Goal: Task Accomplishment & Management: Manage account settings

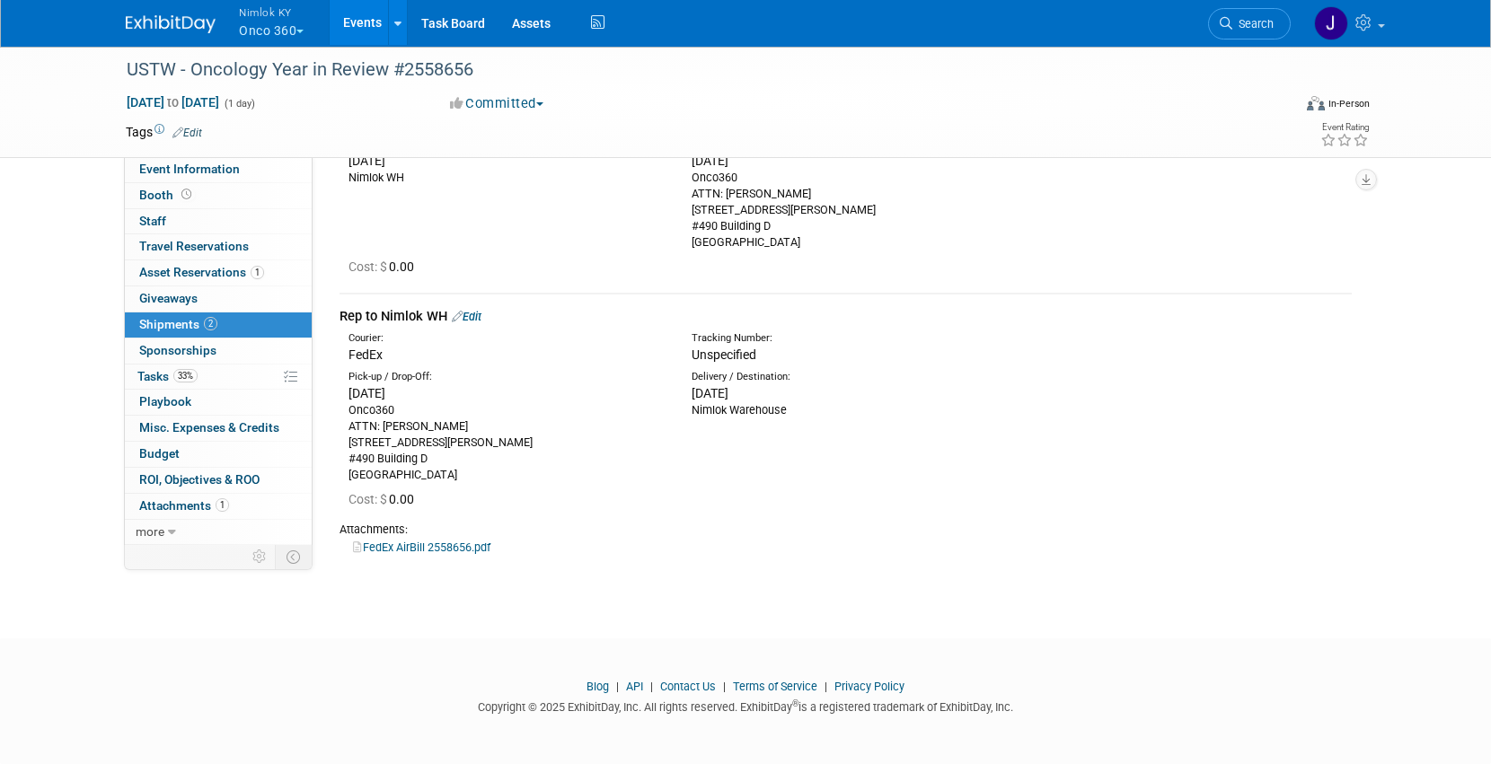
click at [266, 24] on button "Nimlok KY Onco 360" at bounding box center [281, 23] width 89 height 47
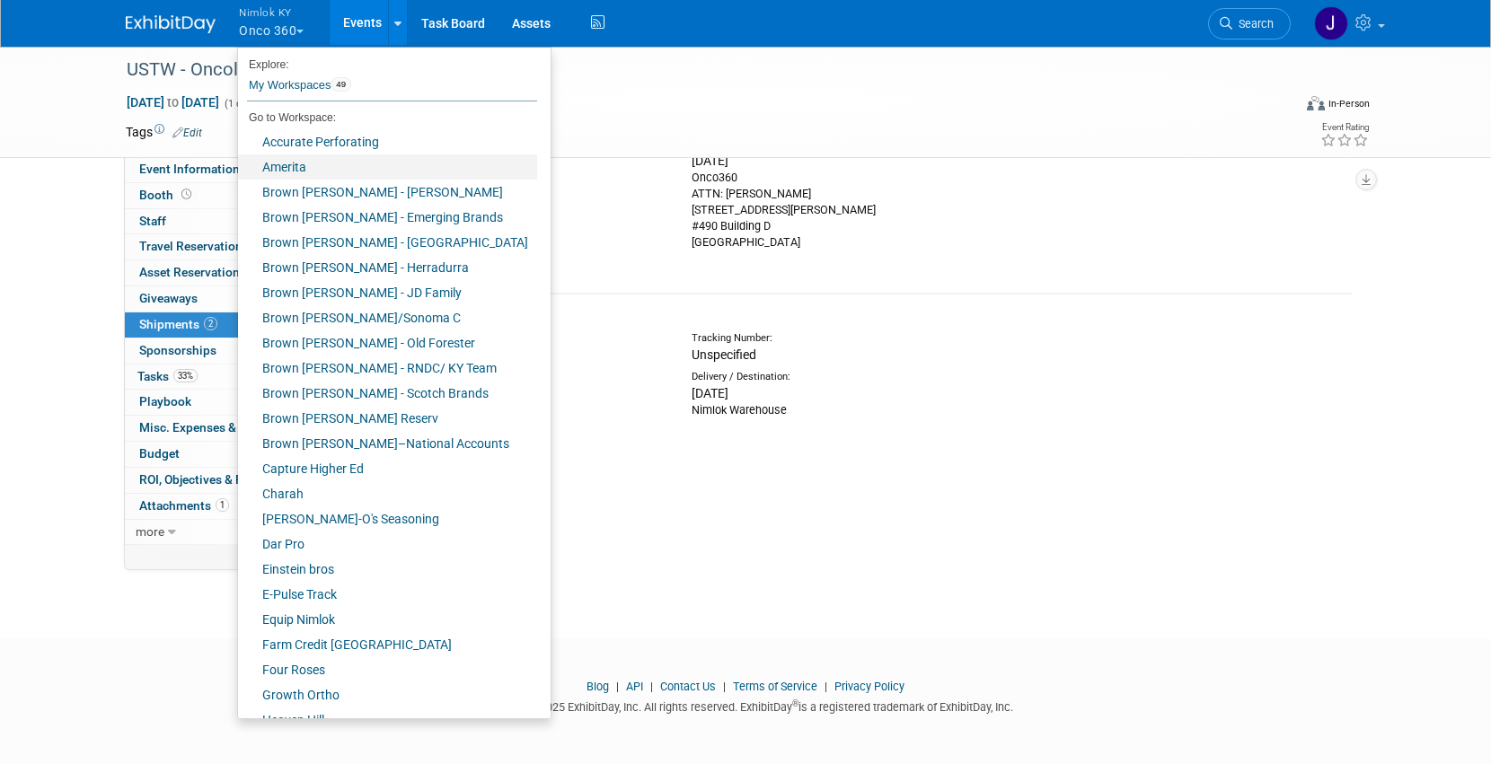
click at [295, 169] on link "Amerita" at bounding box center [387, 166] width 299 height 25
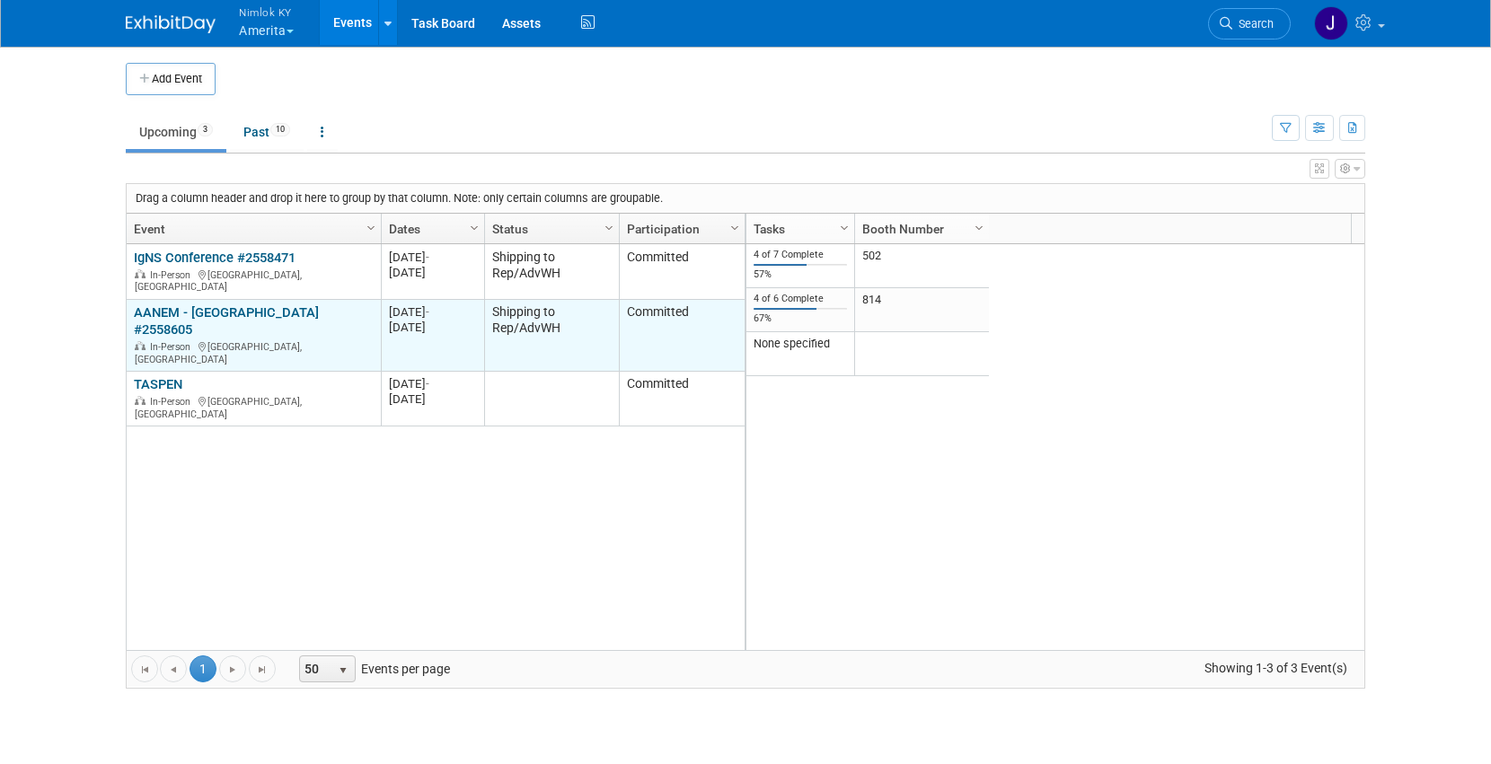
click at [266, 304] on link "AANEM - [GEOGRAPHIC_DATA] #2558605" at bounding box center [226, 320] width 185 height 33
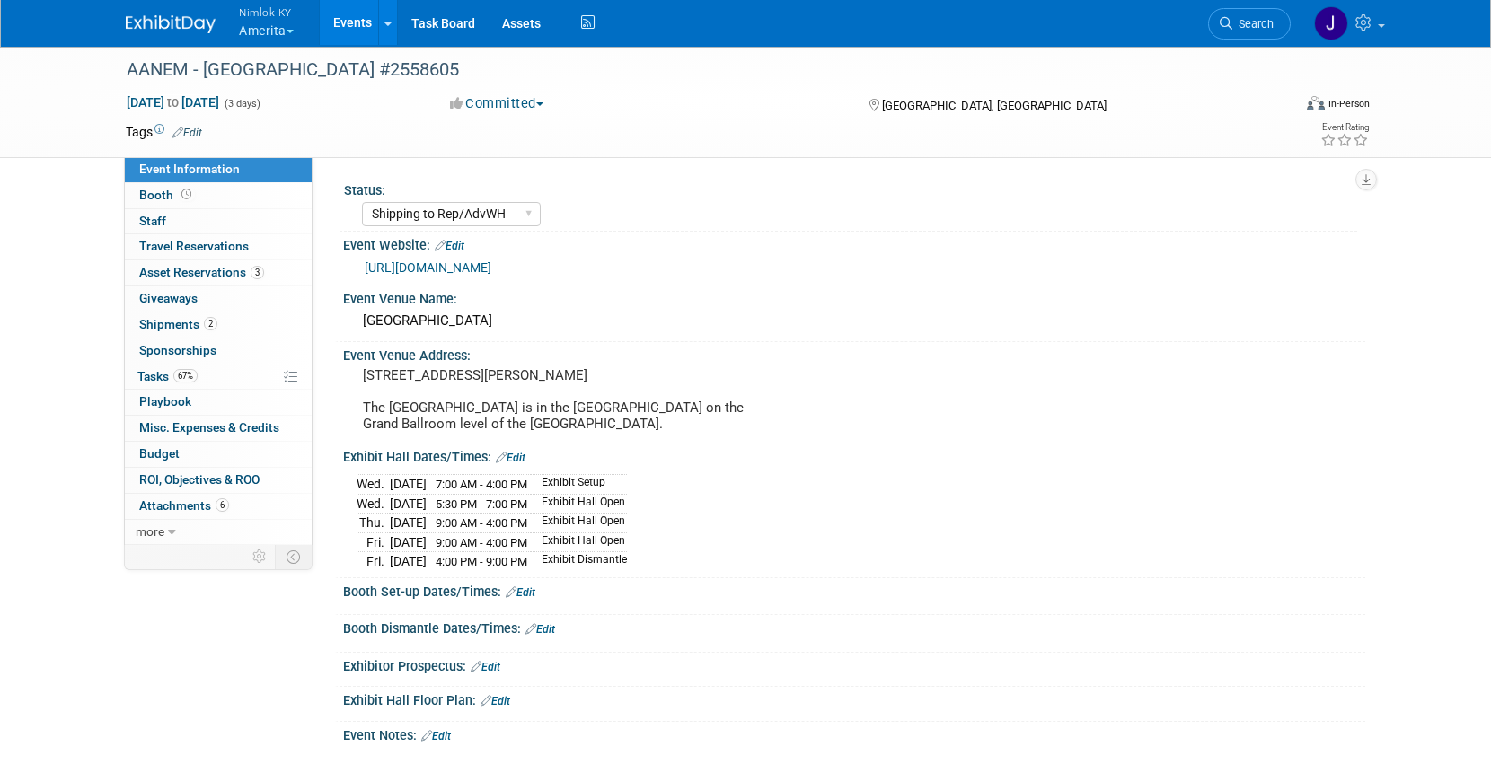
select select "Shipping to Rep/AdvWH"
click at [238, 320] on link "2 Shipments 2" at bounding box center [218, 324] width 187 height 25
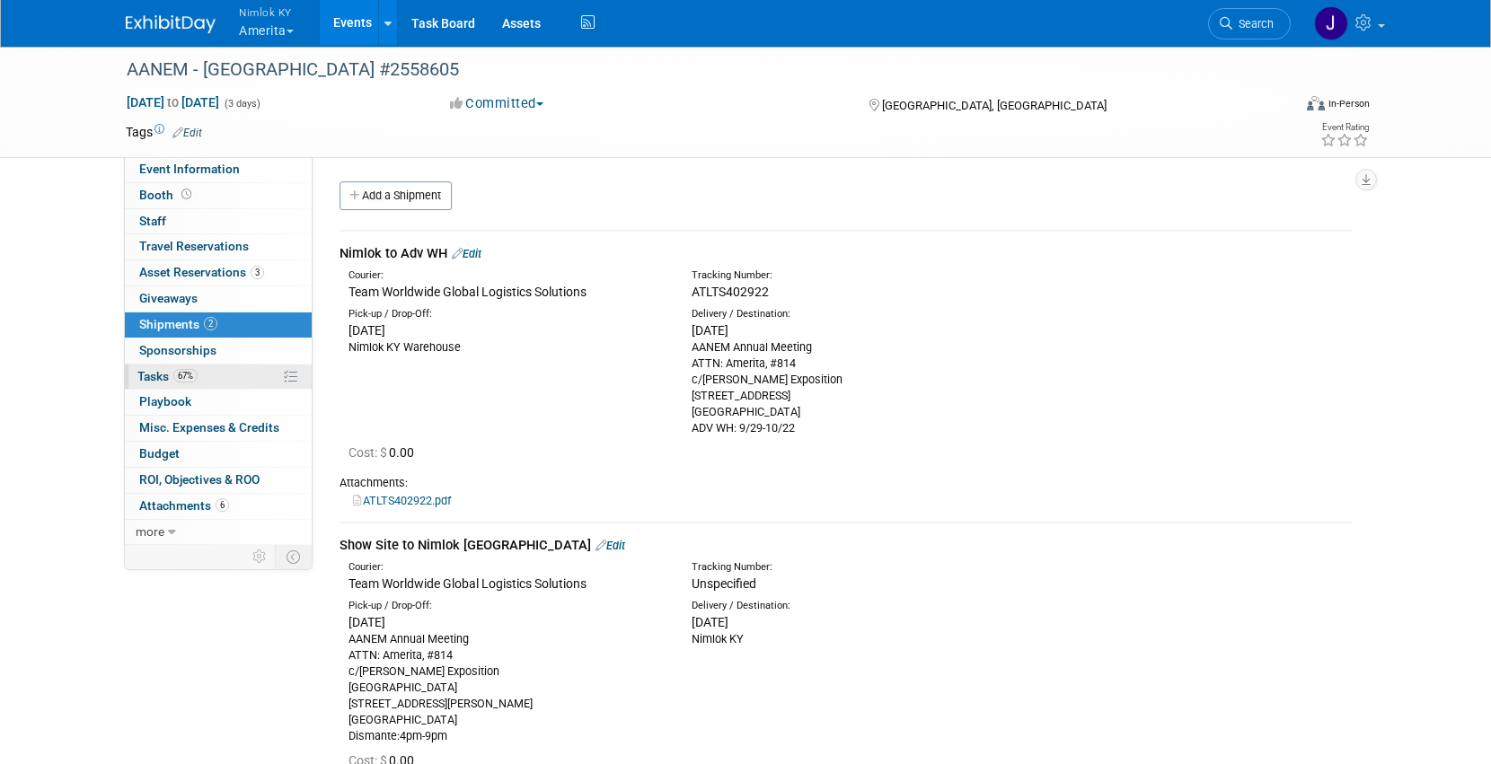
click at [238, 381] on link "67% Tasks 67%" at bounding box center [218, 377] width 187 height 25
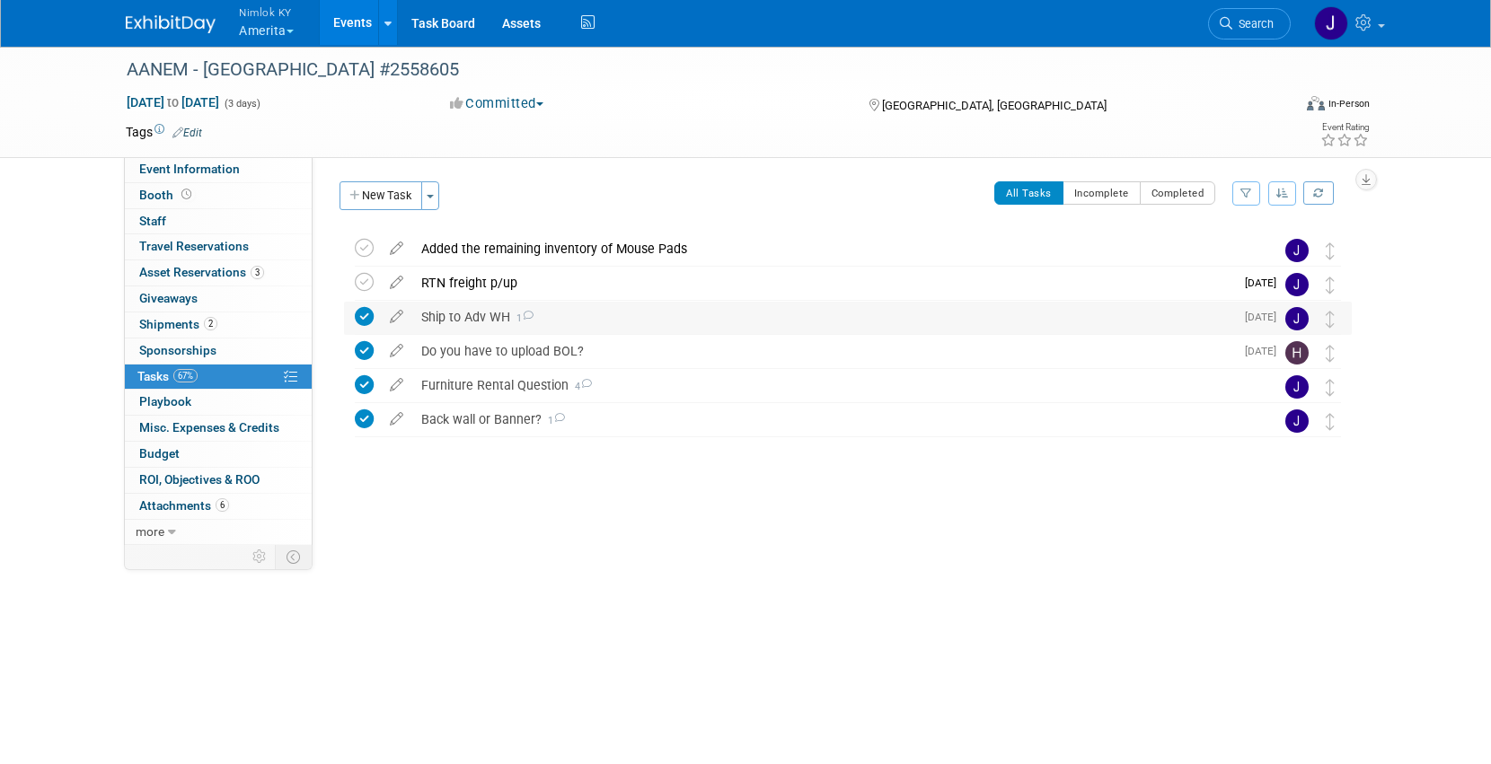
click at [485, 314] on div "Ship to Adv WH 1" at bounding box center [823, 317] width 822 height 31
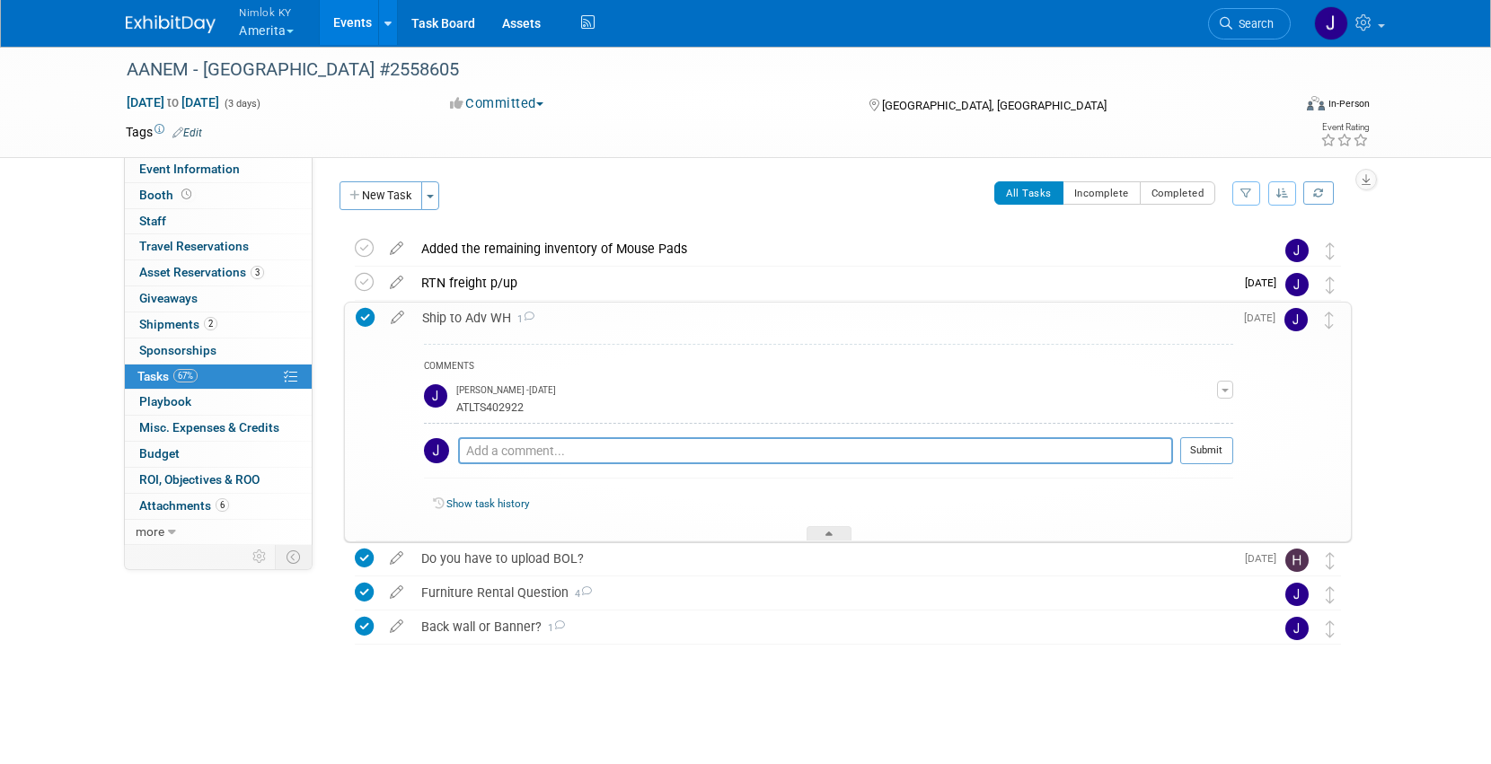
click at [485, 315] on div "Ship to Adv WH 1" at bounding box center [823, 318] width 820 height 31
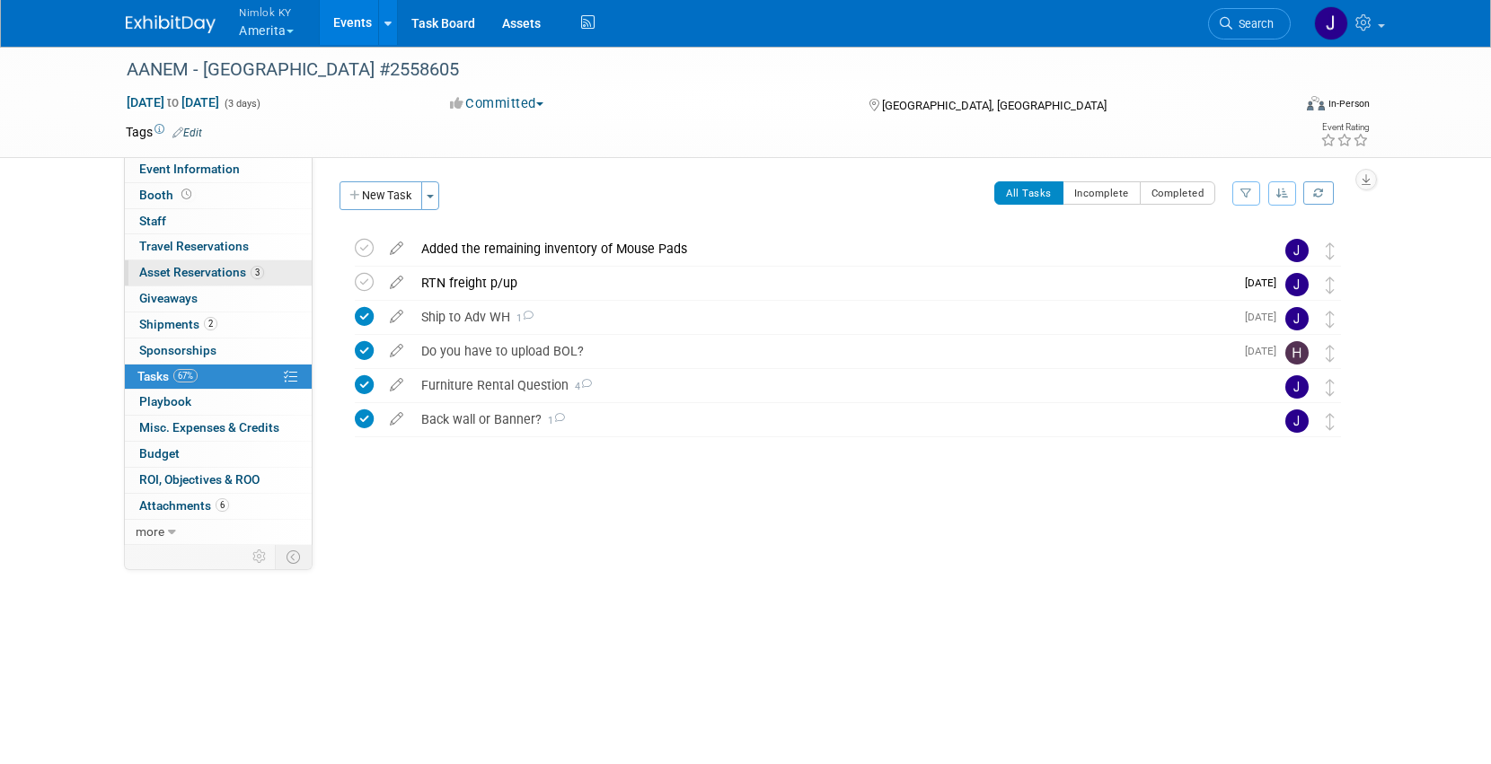
click at [226, 272] on span "Asset Reservations 3" at bounding box center [201, 272] width 125 height 14
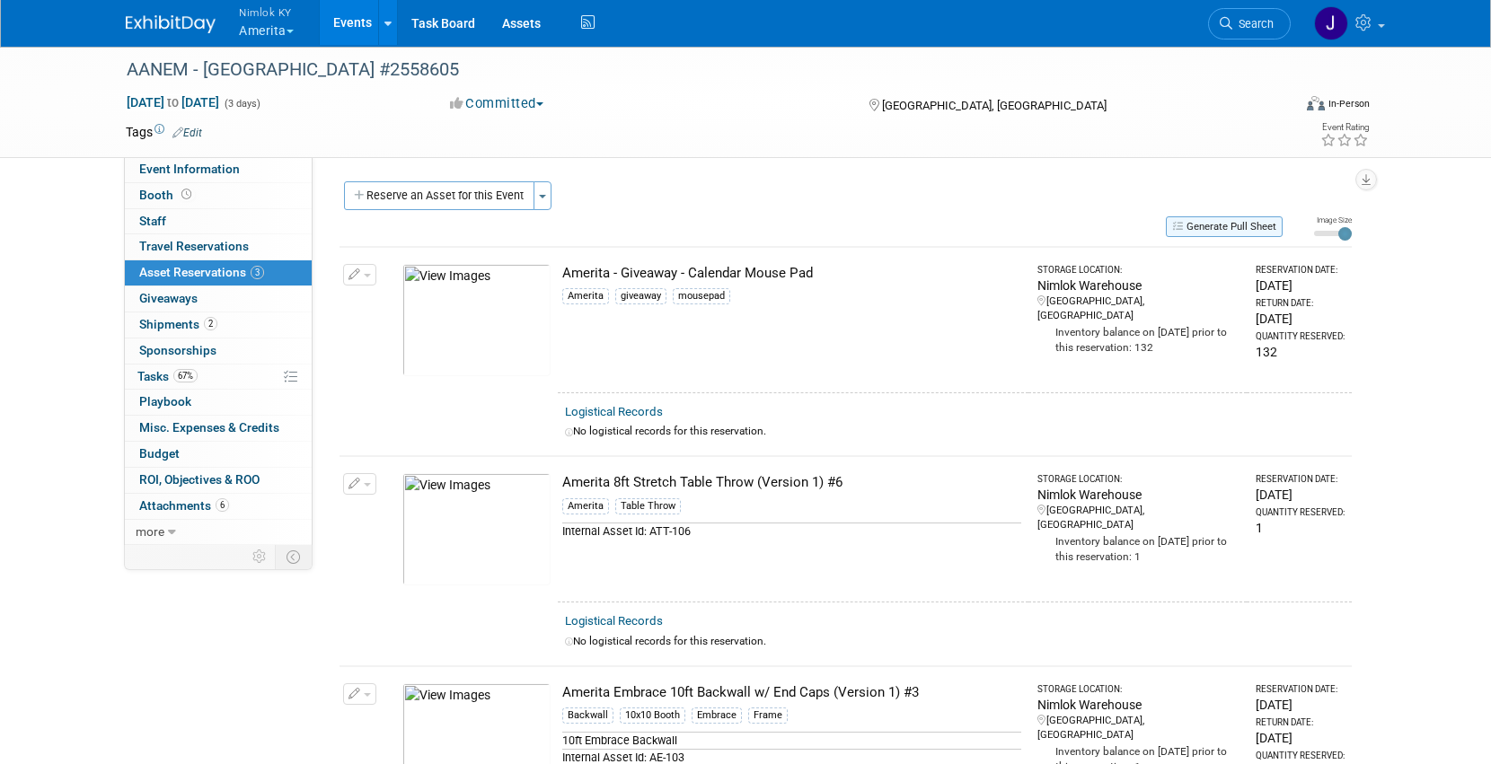
click at [1174, 226] on icon "button" at bounding box center [1179, 226] width 14 height 10
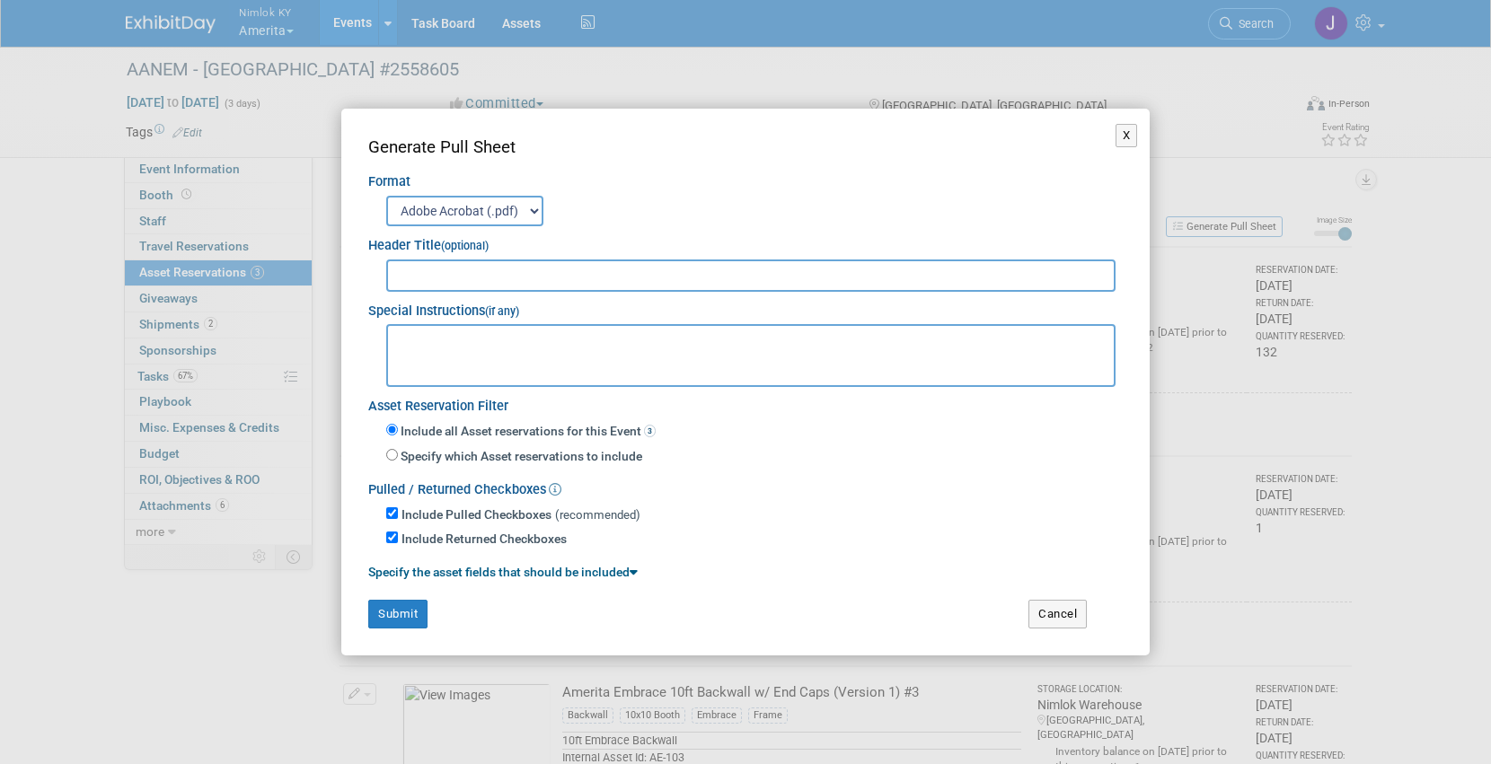
click at [990, 283] on input "text" at bounding box center [750, 276] width 729 height 32
type input "2558605"
click at [418, 608] on button "Submit" at bounding box center [397, 614] width 59 height 29
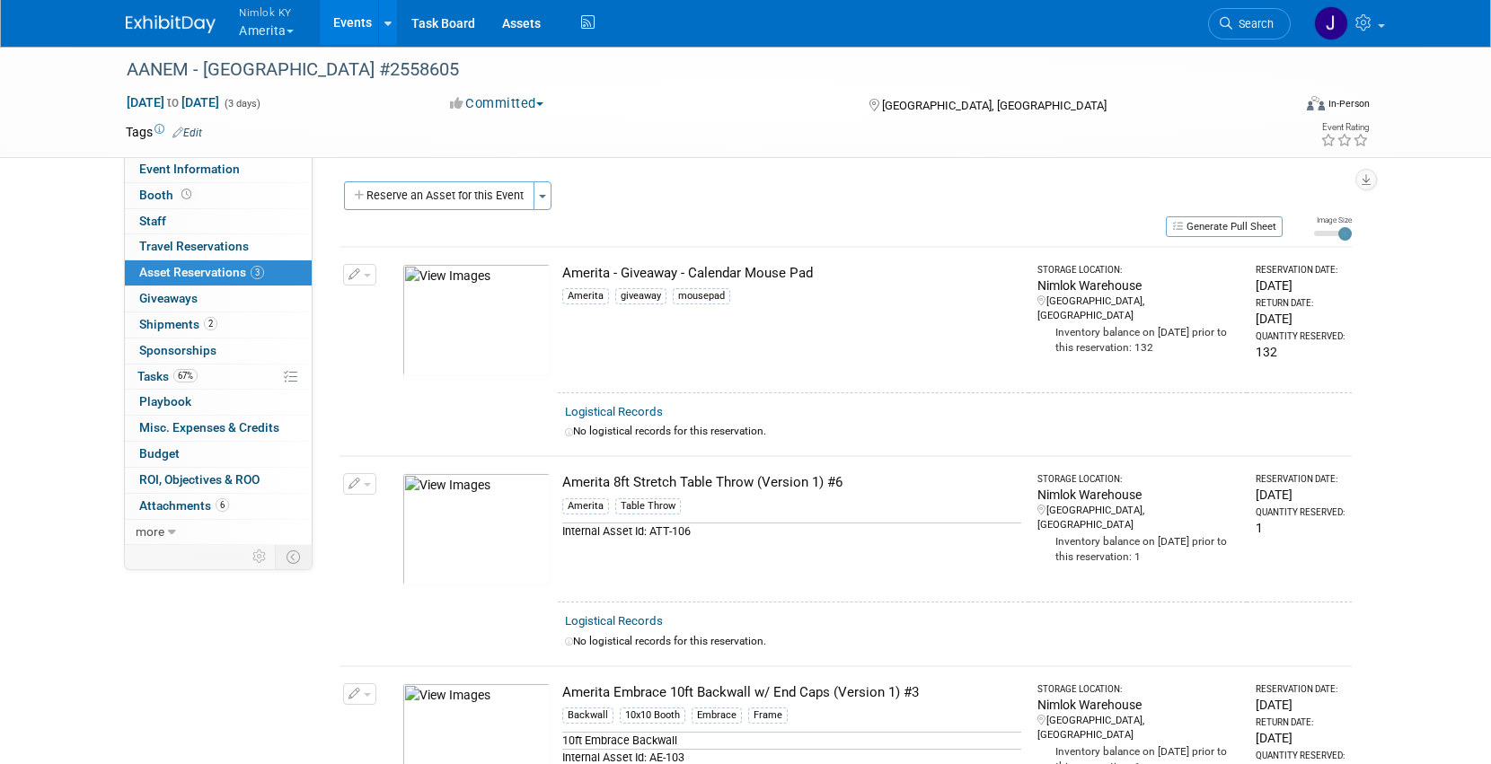
drag, startPoint x: 823, startPoint y: 267, endPoint x: 594, endPoint y: 256, distance: 229.2
click at [594, 256] on td "Amerita - Giveaway - Calendar Mouse Pad Amerita giveaway mousepad" at bounding box center [793, 319] width 471 height 145
copy div "Amerita - Giveaway - Calendar Mouse Pad"
click at [217, 158] on link "Event Information" at bounding box center [218, 169] width 187 height 25
select select "Shipping to Rep/AdvWH"
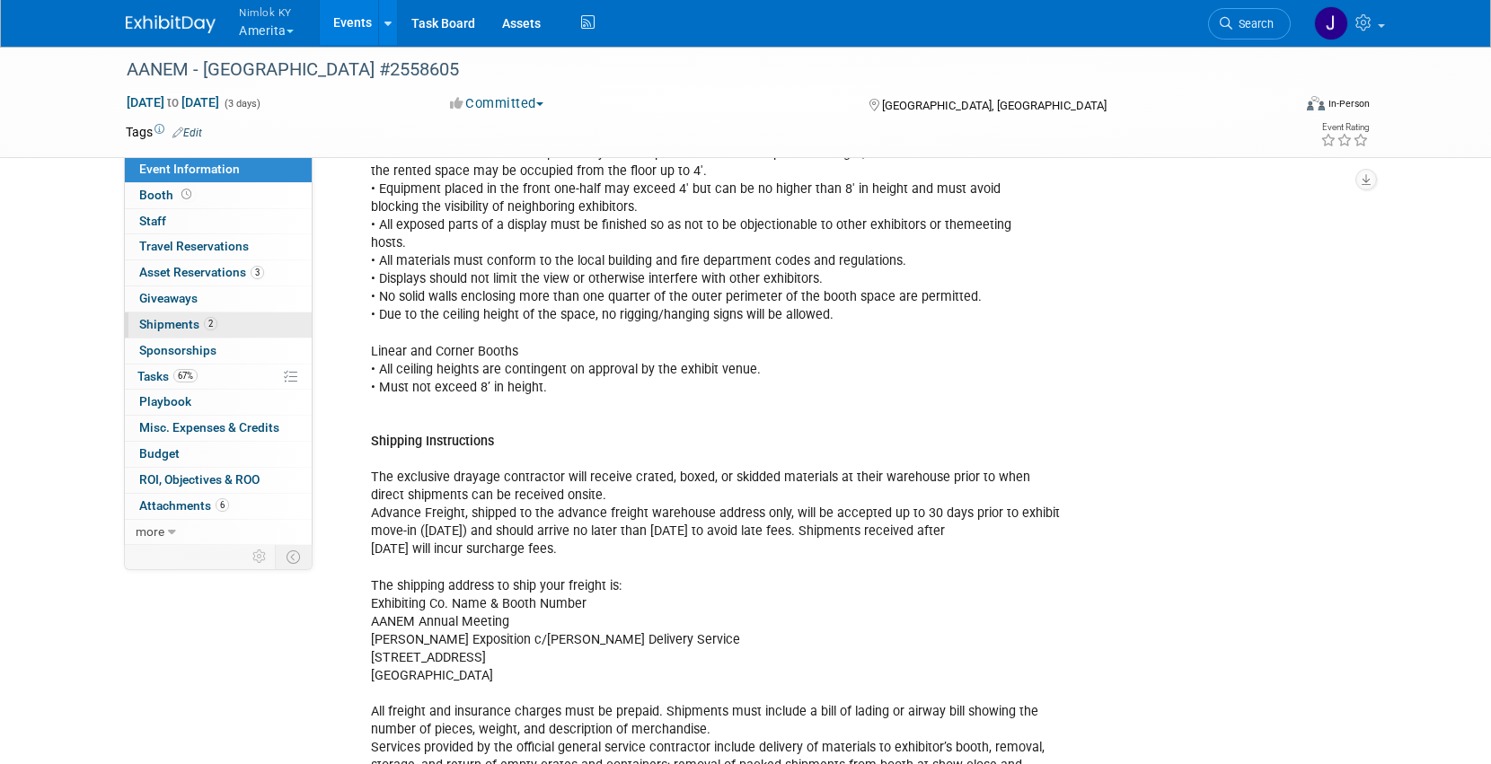
scroll to position [667, 0]
click at [154, 378] on span "Tasks 67%" at bounding box center [167, 376] width 60 height 14
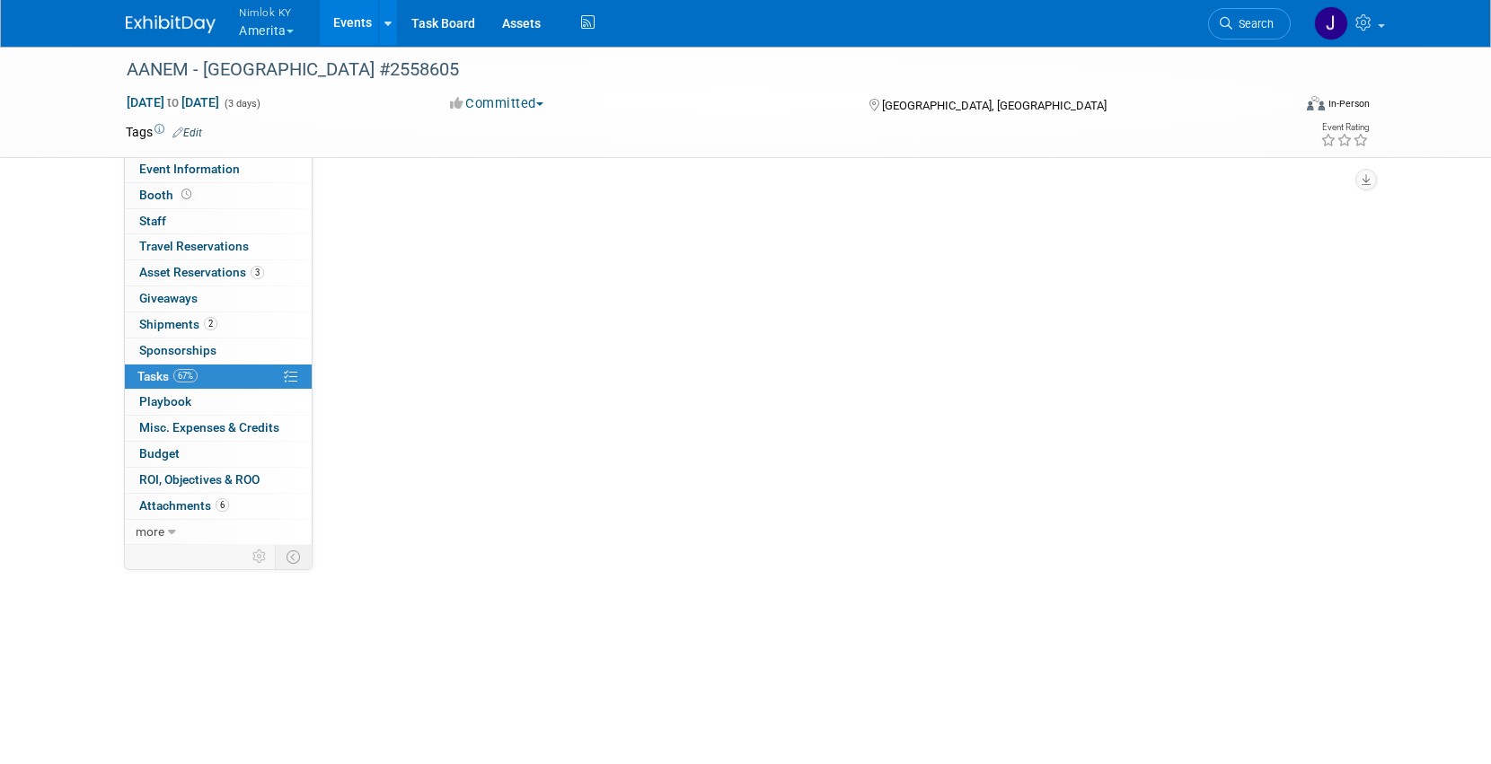
scroll to position [0, 0]
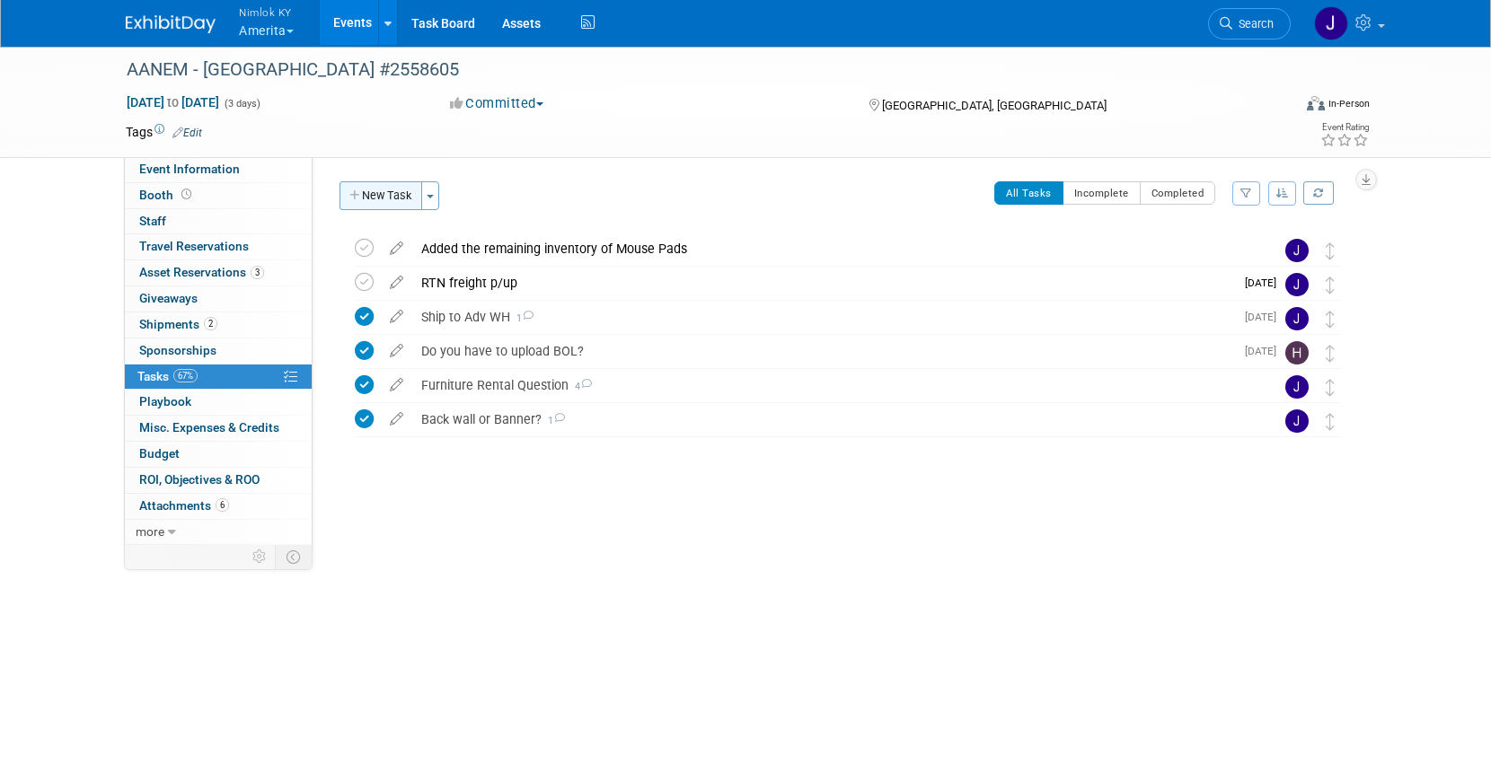
click at [379, 187] on button "New Task" at bounding box center [380, 195] width 83 height 29
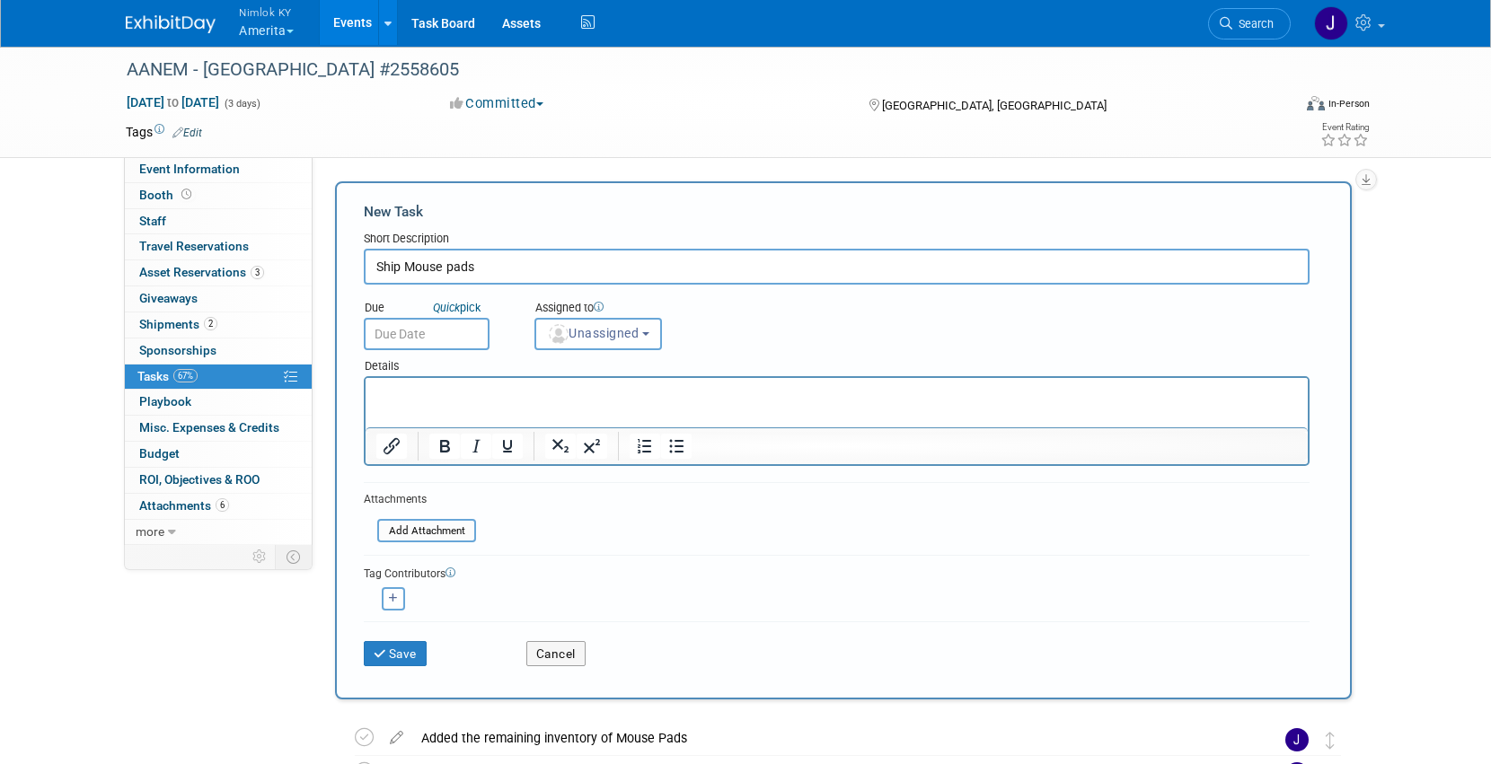
type input "Ship Mouse pads"
click at [421, 326] on input "text" at bounding box center [427, 334] width 126 height 32
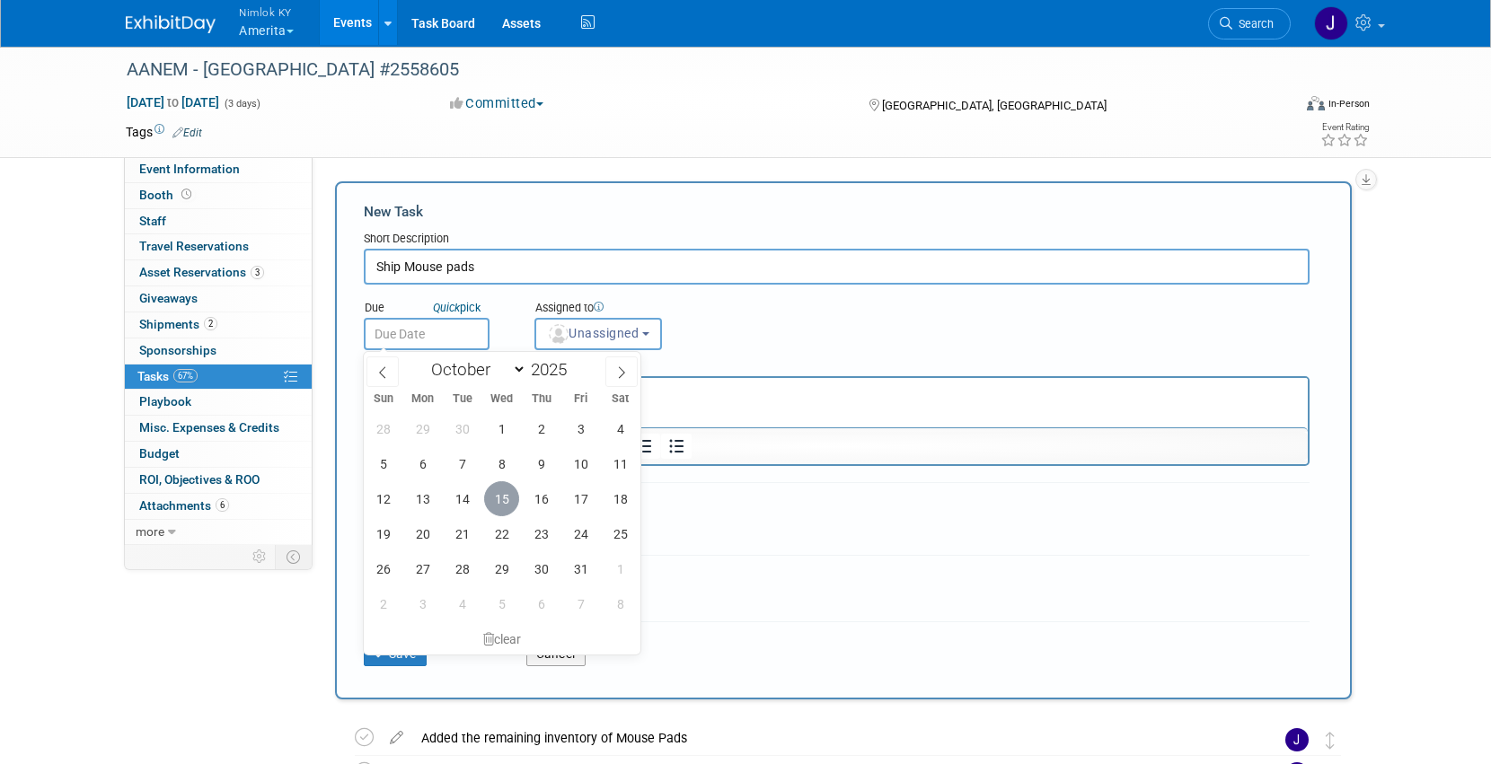
click at [503, 494] on span "15" at bounding box center [501, 498] width 35 height 35
type input "Oct 15, 2025"
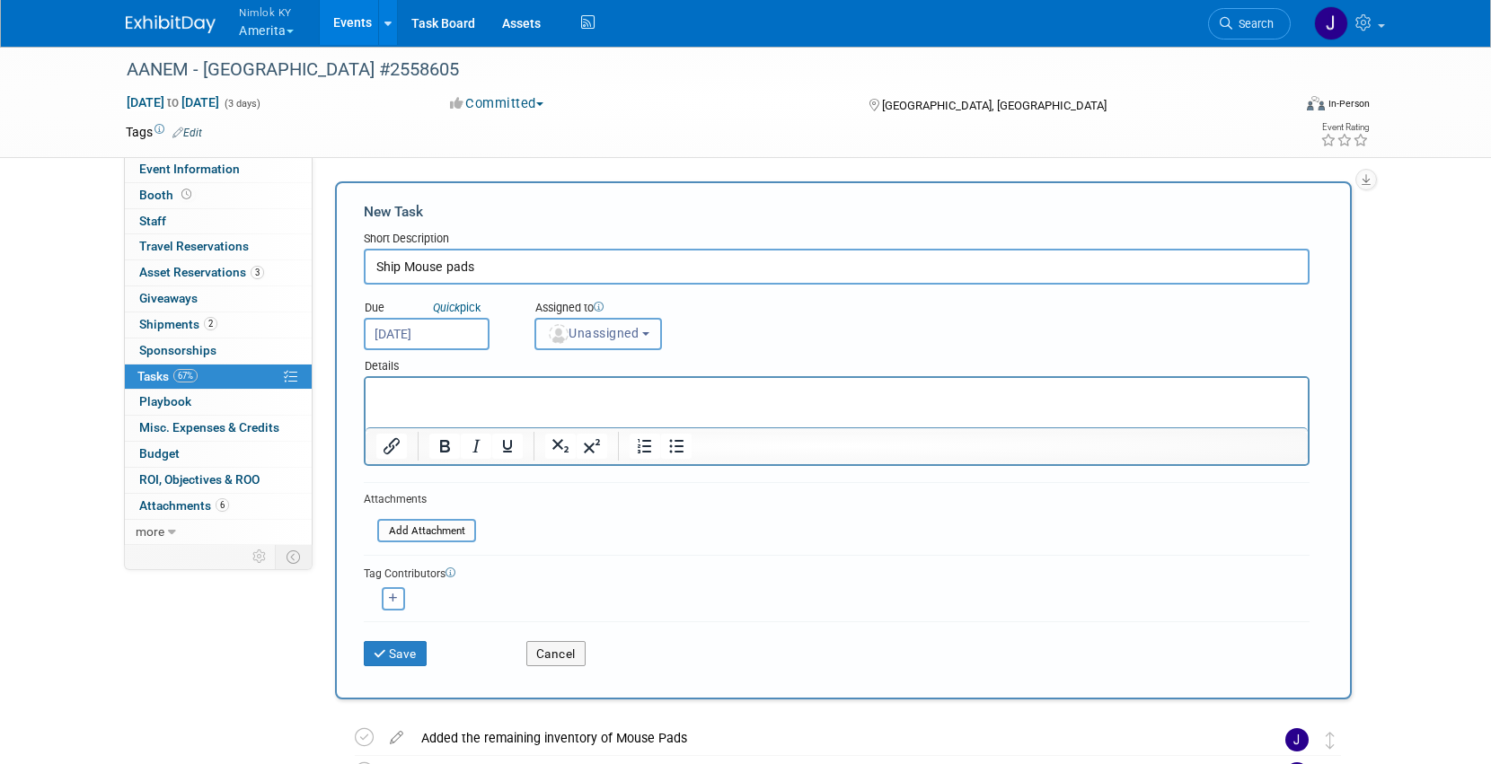
click at [597, 335] on span "Unassigned" at bounding box center [593, 333] width 92 height 14
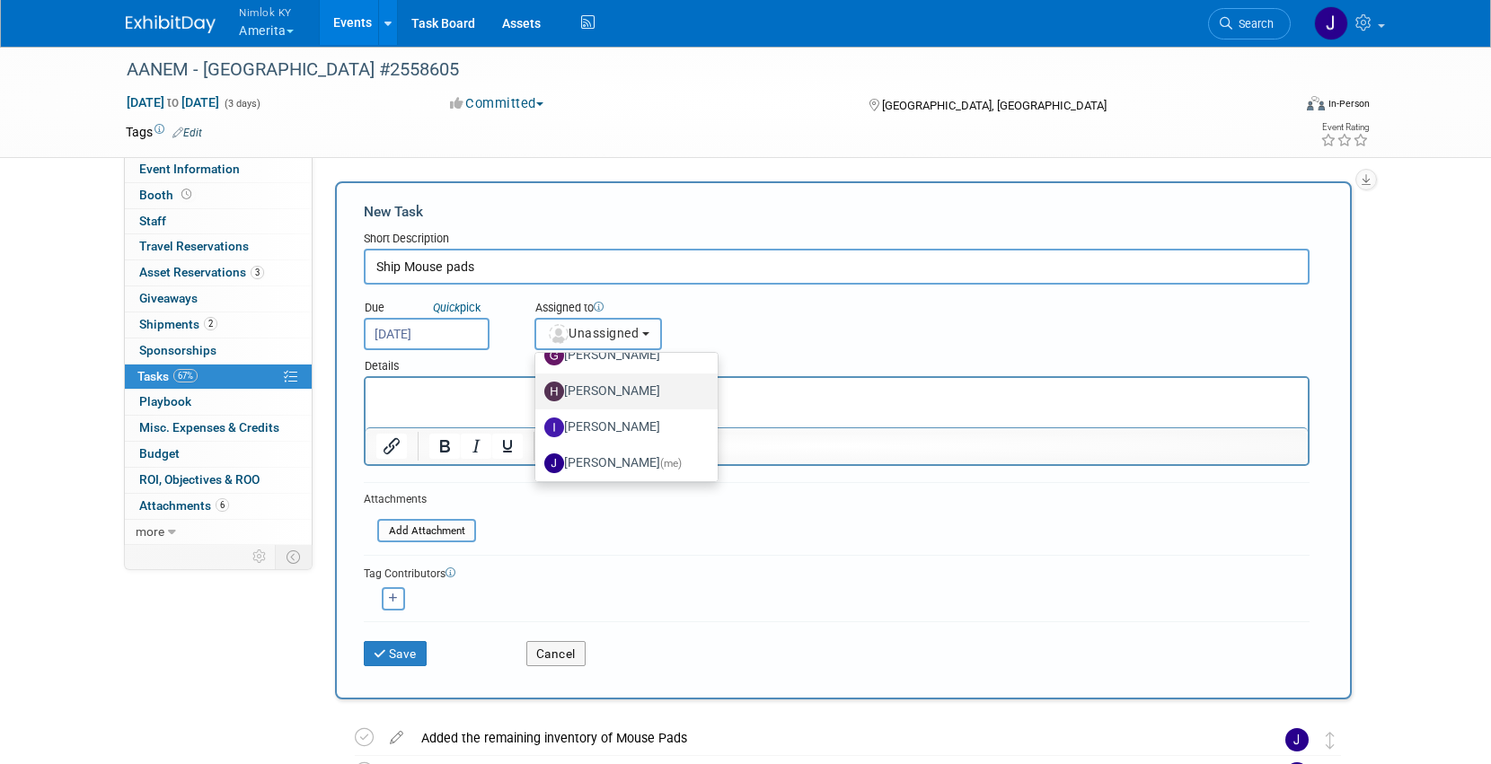
scroll to position [73, 0]
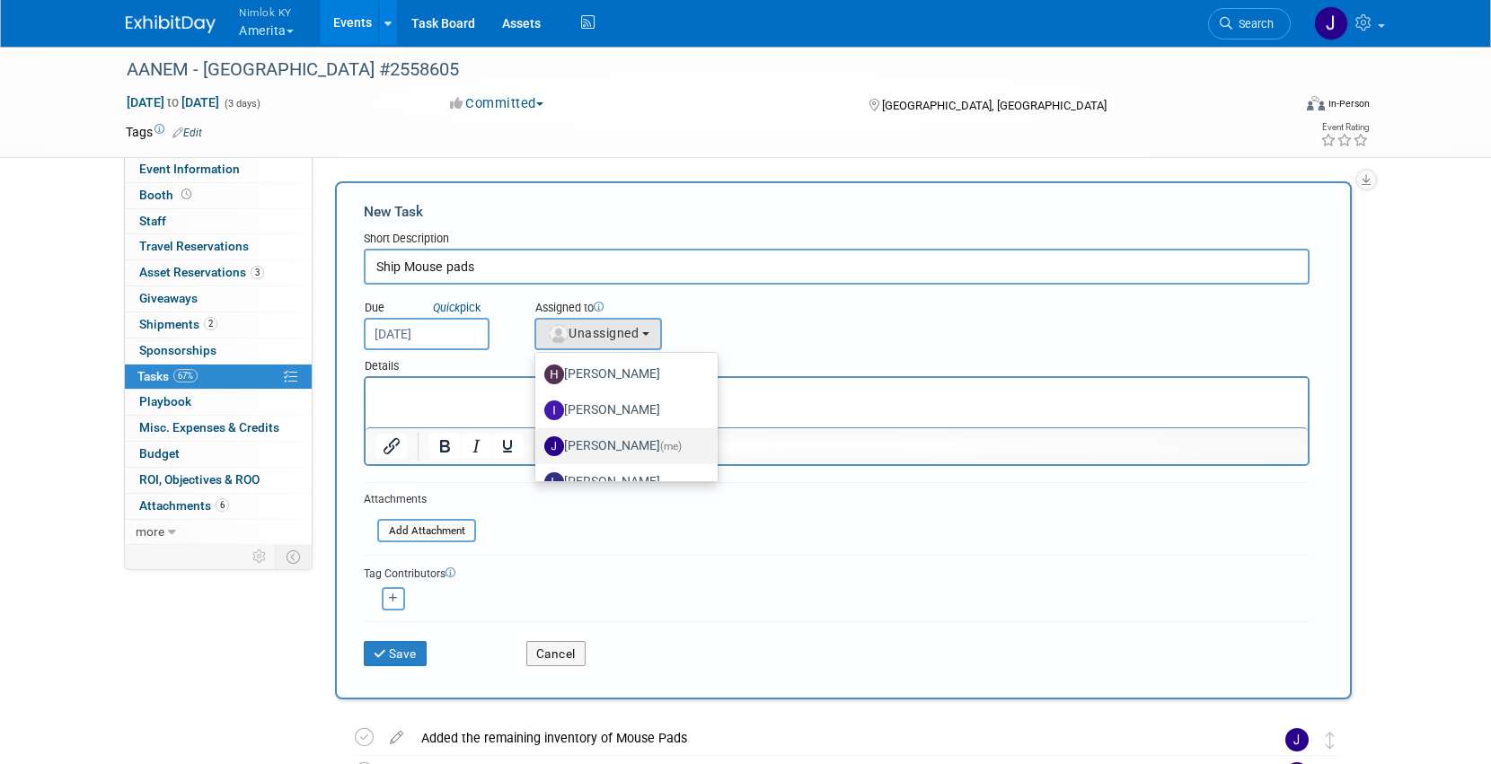
click at [630, 442] on label "Jamie Dunn (me)" at bounding box center [621, 446] width 155 height 29
click at [538, 442] on input "Jamie Dunn (me)" at bounding box center [532, 444] width 12 height 12
select select "6959d863-ee32-42c4-bffe-2330cab25484"
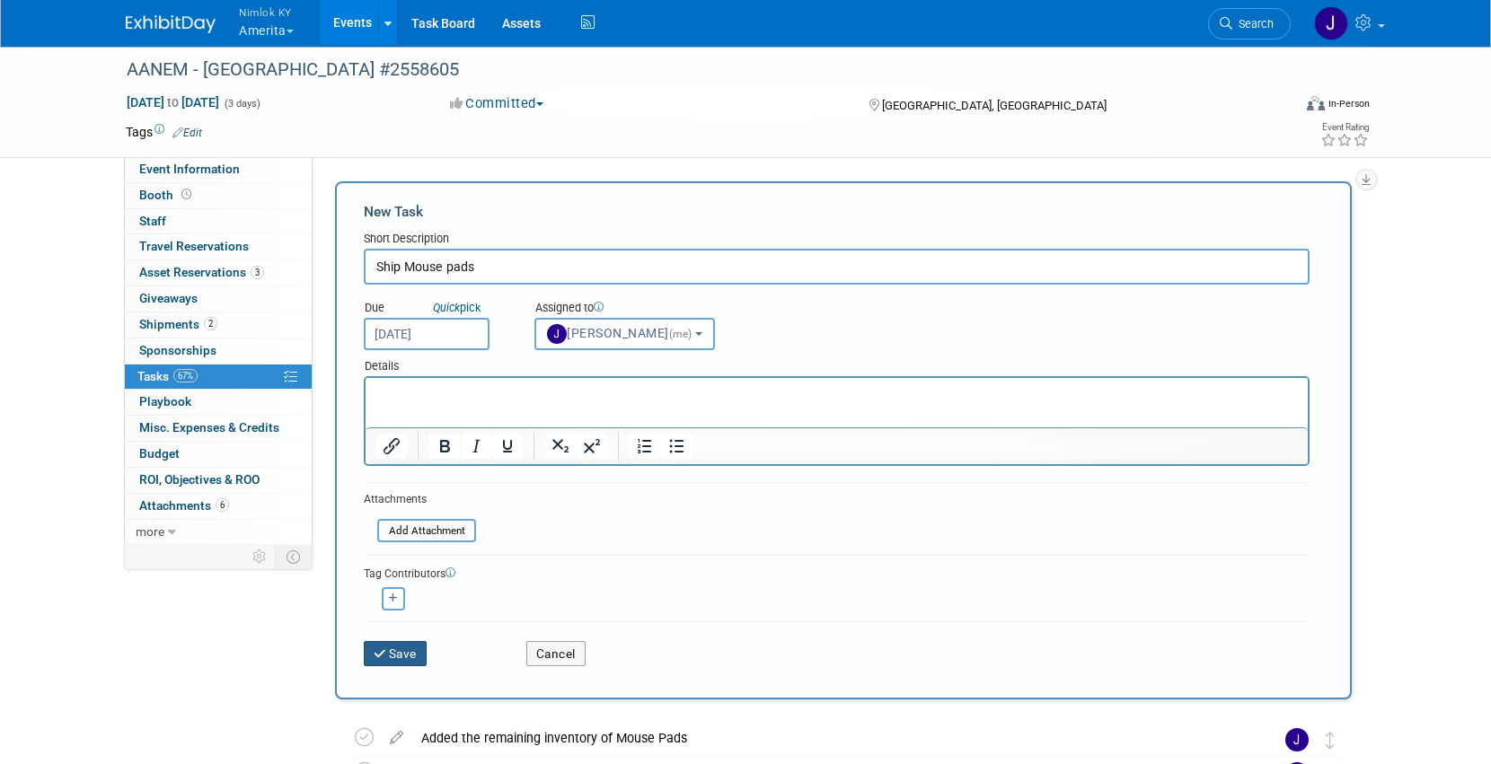
click at [398, 654] on button "Save" at bounding box center [395, 653] width 63 height 25
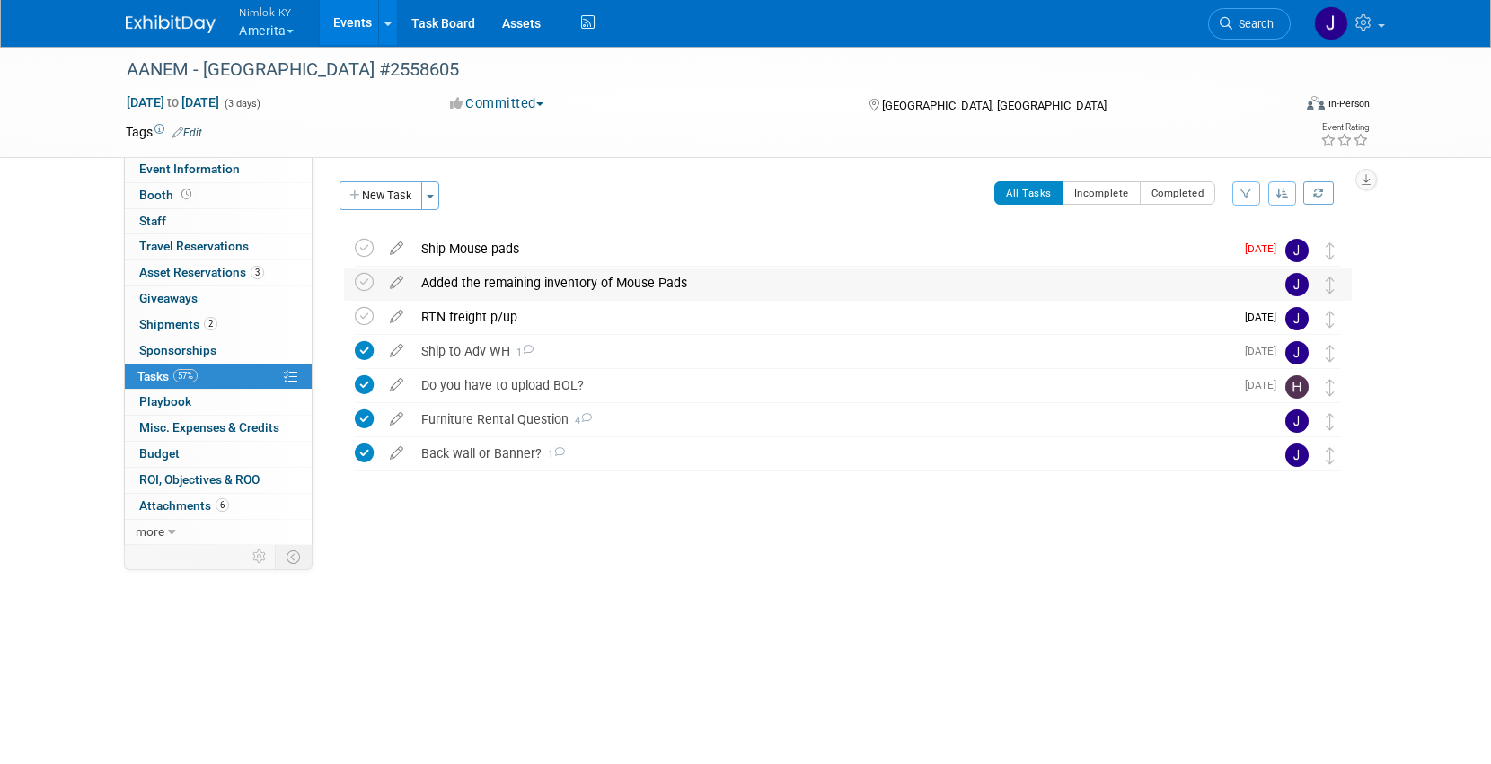
drag, startPoint x: 748, startPoint y: 240, endPoint x: 752, endPoint y: 273, distance: 33.5
click at [752, 273] on div "AANEM - San Francisco #2558605 San Francisco, CA Oct 29, 2025 to Oct 31, 2025 (…" at bounding box center [843, 353] width 1016 height 240
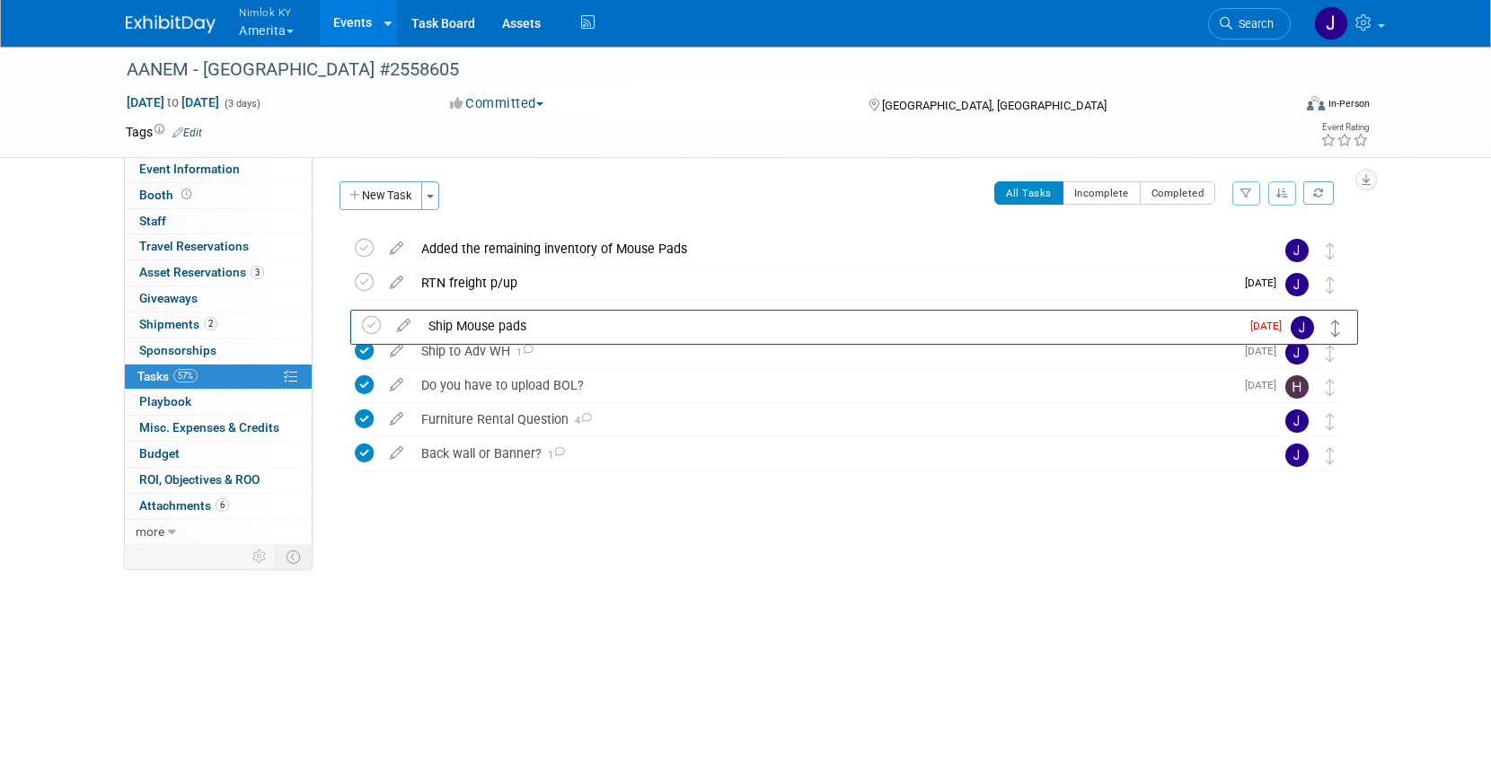
drag, startPoint x: 1327, startPoint y: 247, endPoint x: 1333, endPoint y: 323, distance: 76.6
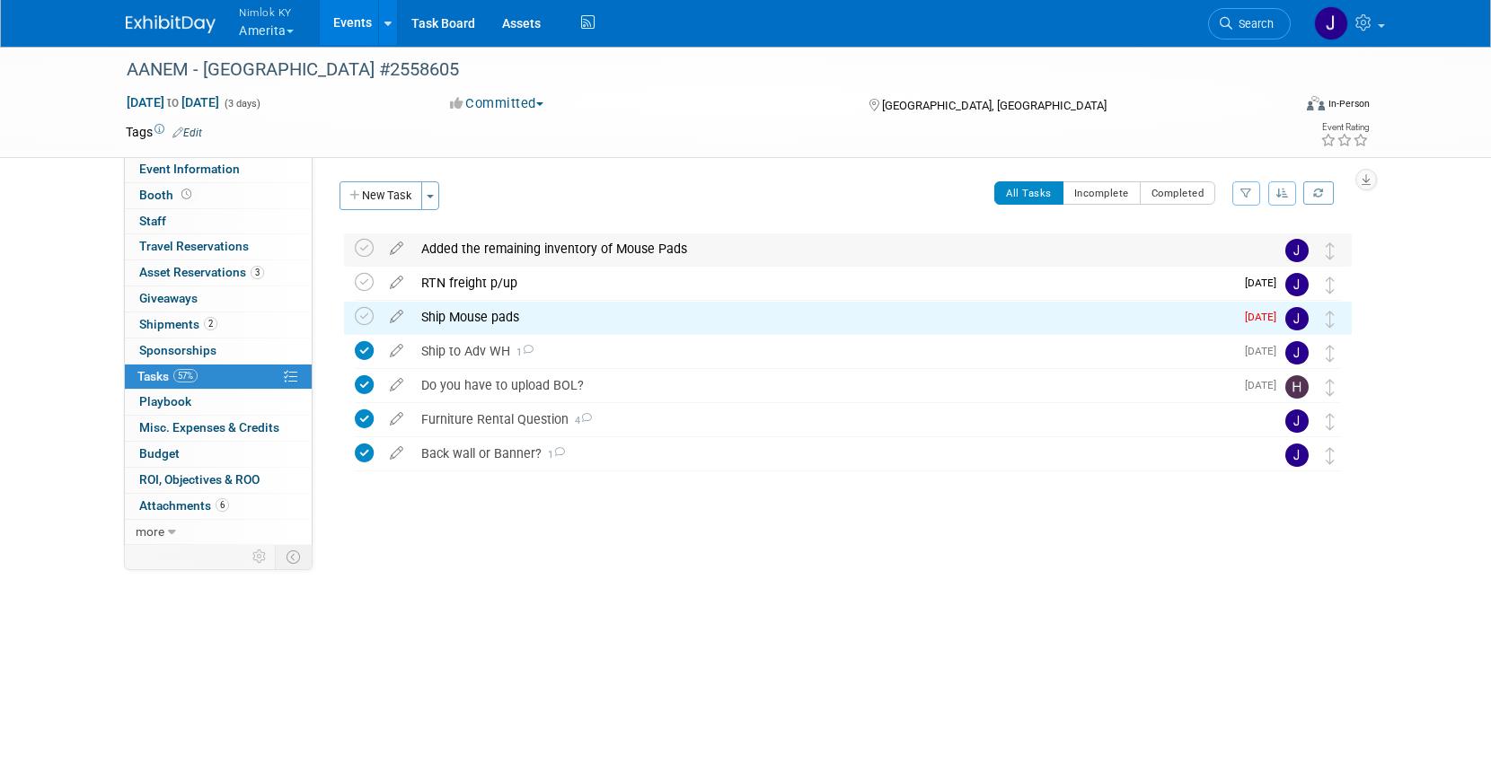
click at [673, 253] on div "Added the remaining inventory of Mouse Pads" at bounding box center [830, 248] width 837 height 31
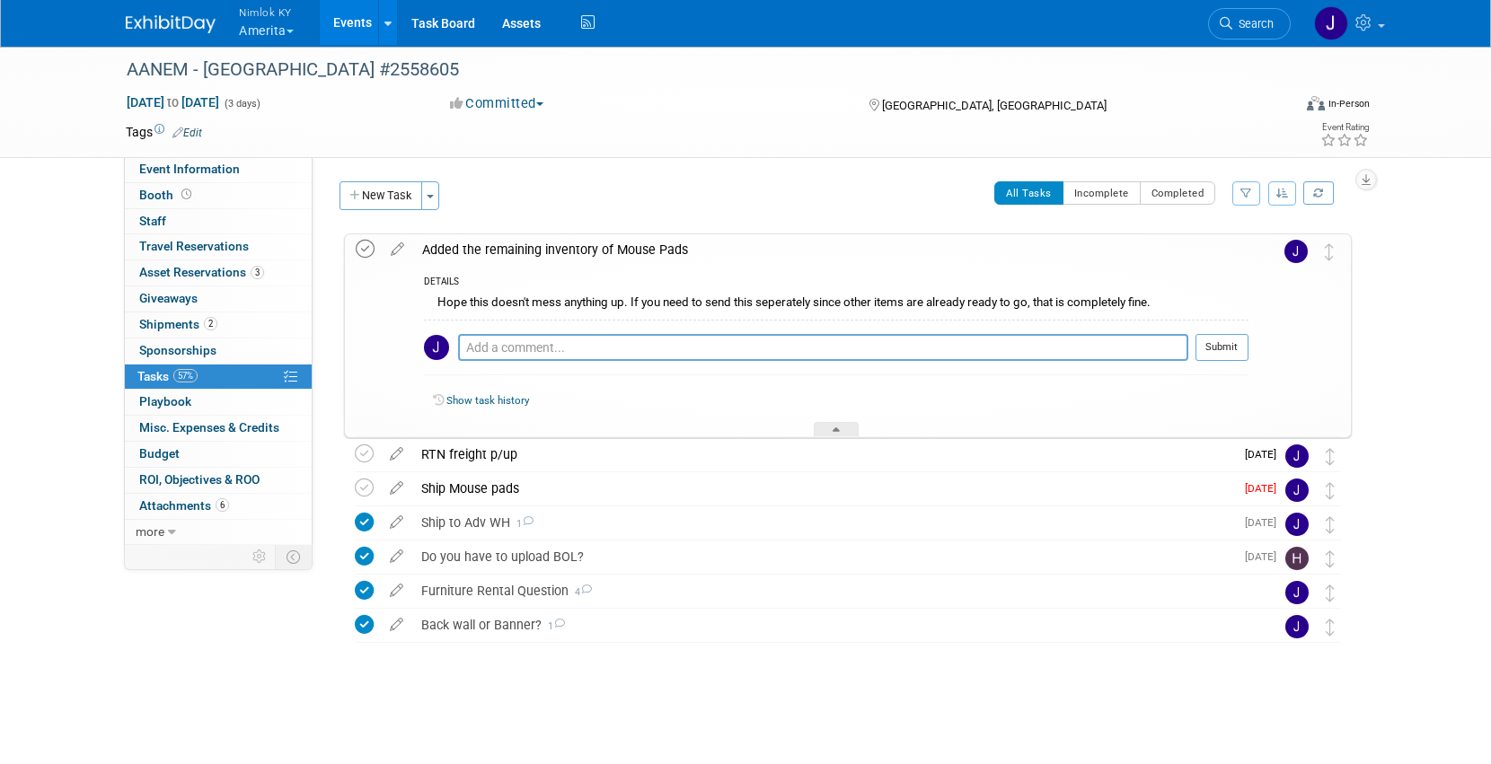
click at [364, 243] on icon at bounding box center [365, 249] width 19 height 19
drag, startPoint x: 848, startPoint y: 427, endPoint x: 843, endPoint y: 273, distance: 154.5
click at [843, 273] on div "DETAILS Hope this doesn't mess anything up. If you need to send this seperately…" at bounding box center [830, 351] width 835 height 172
click at [835, 427] on icon at bounding box center [835, 432] width 7 height 11
